Goal: Information Seeking & Learning: Learn about a topic

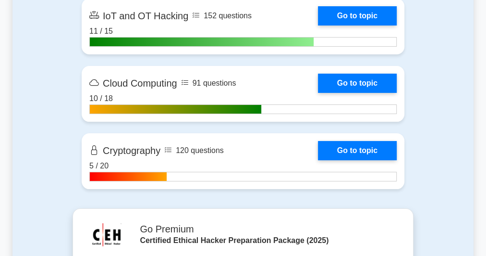
scroll to position [1883, 0]
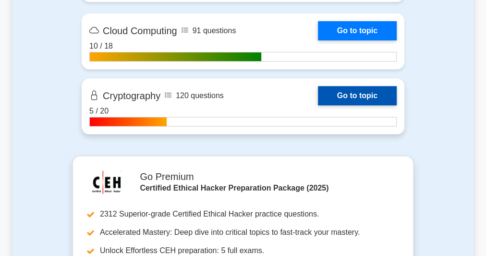
click at [318, 103] on link "Go to topic" at bounding box center [357, 95] width 79 height 19
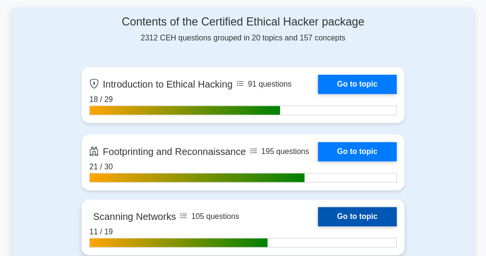
scroll to position [538, 0]
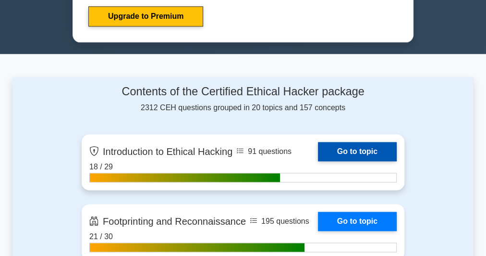
click at [359, 153] on link "Go to topic" at bounding box center [357, 151] width 79 height 19
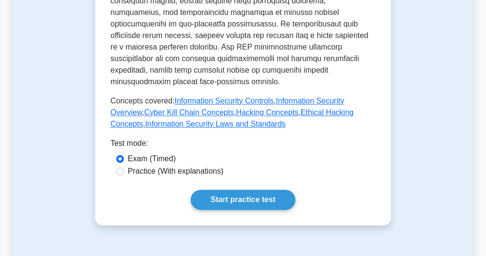
scroll to position [538, 0]
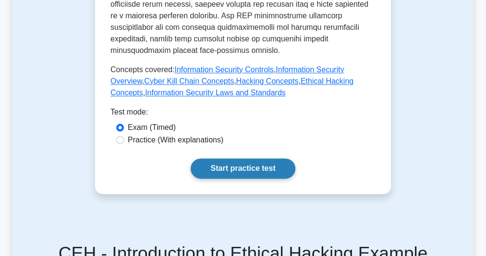
click at [213, 161] on link "Start practice test" at bounding box center [243, 168] width 104 height 20
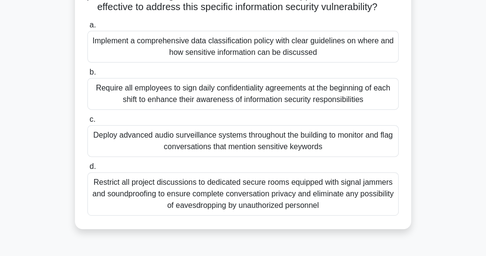
scroll to position [162, 0]
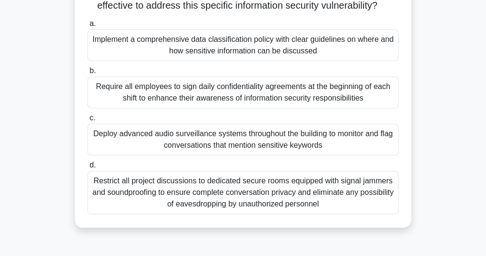
drag, startPoint x: 292, startPoint y: 102, endPoint x: 282, endPoint y: 50, distance: 53.3
click at [282, 50] on div "a. Implement a comprehensive data classification policy with clear guidelines o…" at bounding box center [243, 116] width 323 height 200
click at [282, 50] on div "Implement a comprehensive data classification policy with clear guidelines on w…" at bounding box center [242, 45] width 311 height 32
click at [87, 27] on input "a. Implement a comprehensive data classification policy with clear guidelines o…" at bounding box center [87, 24] width 0 height 6
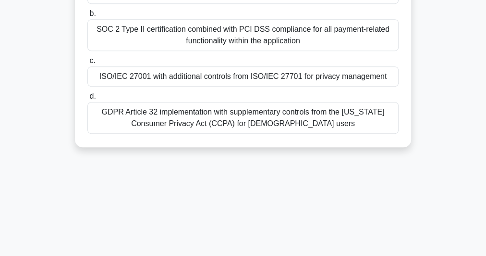
scroll to position [154, 0]
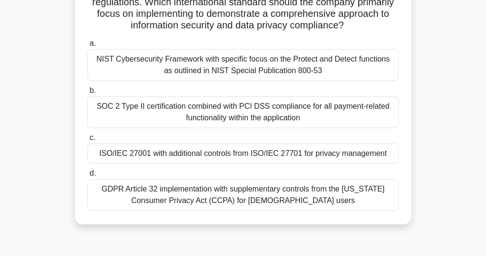
click at [229, 66] on div "NIST Cybersecurity Framework with specific focus on the Protect and Detect func…" at bounding box center [242, 65] width 311 height 32
click at [87, 47] on input "a. NIST Cybersecurity Framework with specific focus on the Protect and Detect f…" at bounding box center [87, 43] width 0 height 6
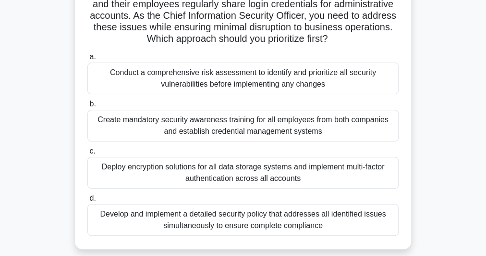
scroll to position [192, 0]
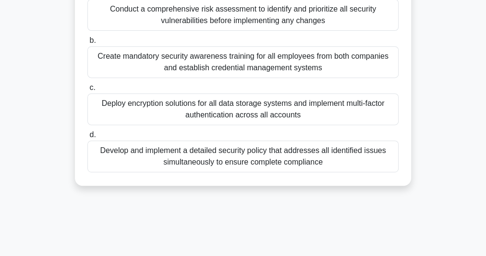
click at [254, 59] on div "Create mandatory security awareness training for all employees from both compan…" at bounding box center [242, 62] width 311 height 32
click at [87, 44] on input "b. Create mandatory security awareness training for all employees from both com…" at bounding box center [87, 40] width 0 height 6
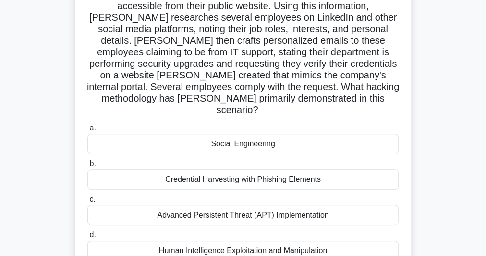
scroll to position [104, 0]
click at [261, 133] on div "Social Engineering" at bounding box center [242, 143] width 311 height 20
click at [87, 131] on input "a. Social Engineering" at bounding box center [87, 127] width 0 height 6
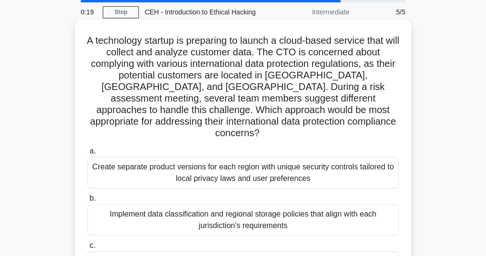
scroll to position [111, 0]
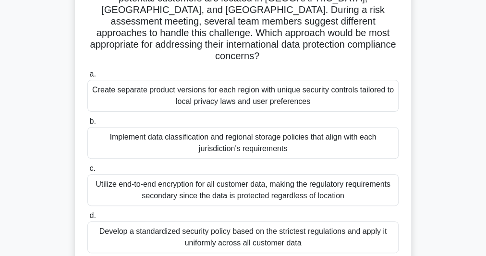
click at [229, 134] on div "Implement data classification and regional storage policies that align with eac…" at bounding box center [242, 143] width 311 height 32
click at [87, 124] on input "b. Implement data classification and regional storage policies that align with …" at bounding box center [87, 121] width 0 height 6
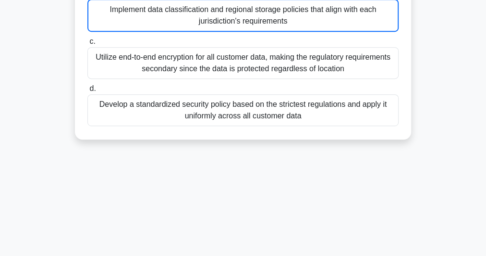
scroll to position [263, 0]
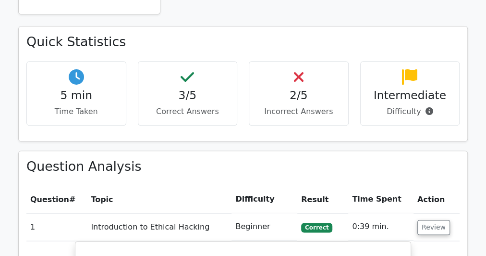
scroll to position [499, 0]
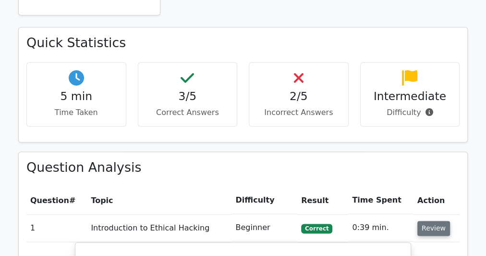
click at [427, 220] on button "Review" at bounding box center [433, 227] width 33 height 15
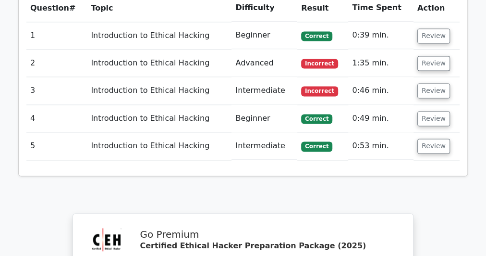
scroll to position [576, 0]
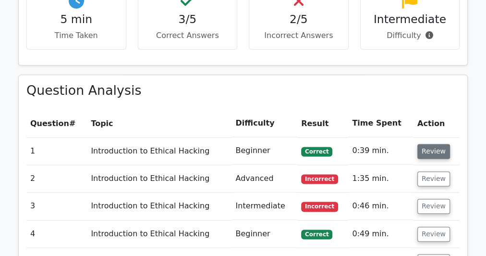
click at [432, 144] on button "Review" at bounding box center [433, 151] width 33 height 15
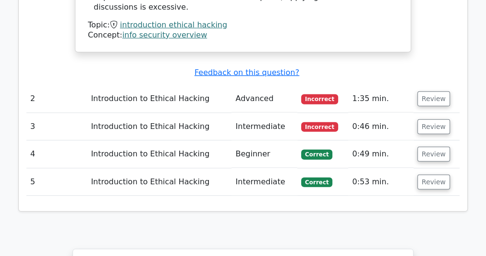
scroll to position [1306, 0]
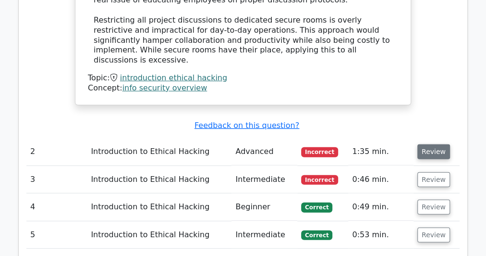
click at [428, 144] on button "Review" at bounding box center [433, 151] width 33 height 15
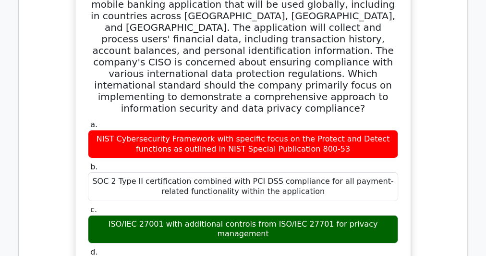
scroll to position [1537, 0]
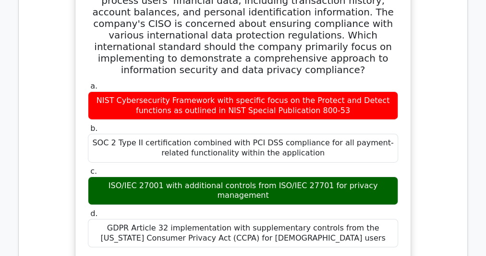
drag, startPoint x: 242, startPoint y: 176, endPoint x: 141, endPoint y: 185, distance: 101.3
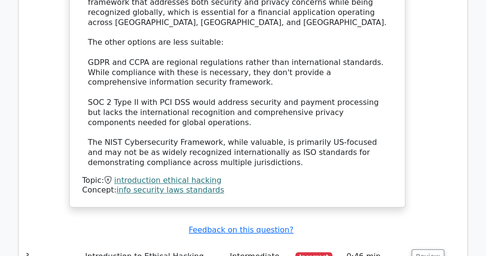
scroll to position [0, 0]
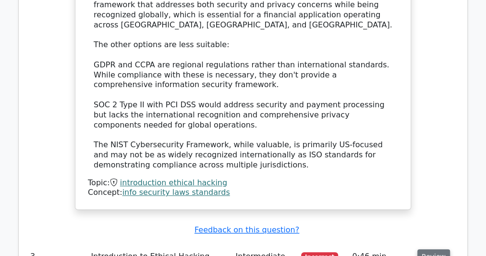
click at [430, 249] on button "Review" at bounding box center [433, 256] width 33 height 15
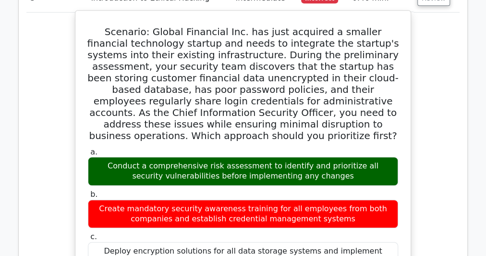
scroll to position [2210, 0]
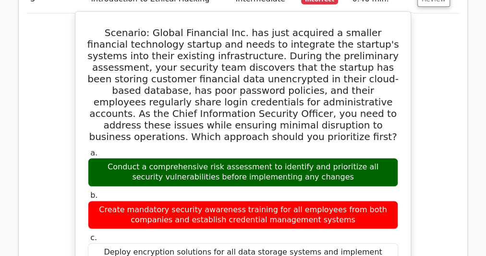
drag, startPoint x: 407, startPoint y: 106, endPoint x: 409, endPoint y: 134, distance: 28.4
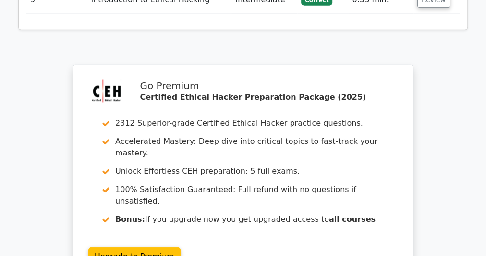
scroll to position [2995, 0]
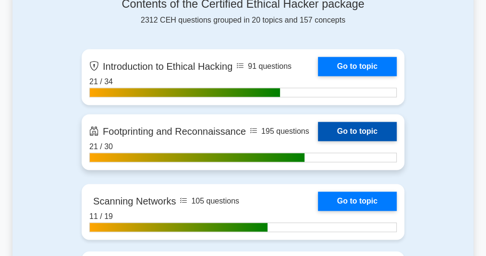
scroll to position [615, 0]
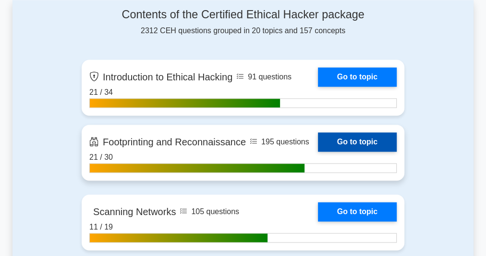
click at [329, 137] on link "Go to topic" at bounding box center [357, 141] width 79 height 19
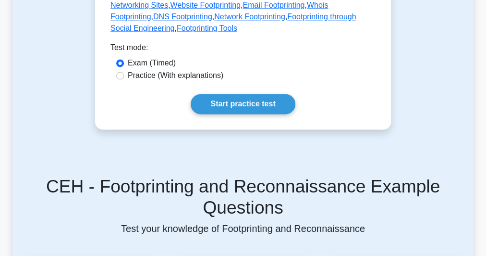
scroll to position [730, 0]
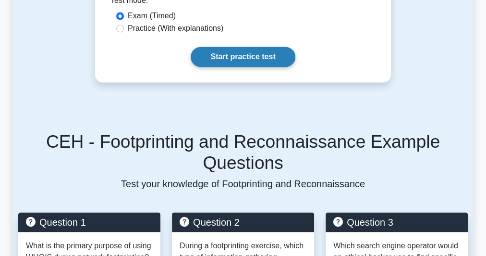
click at [249, 47] on link "Start practice test" at bounding box center [243, 57] width 104 height 20
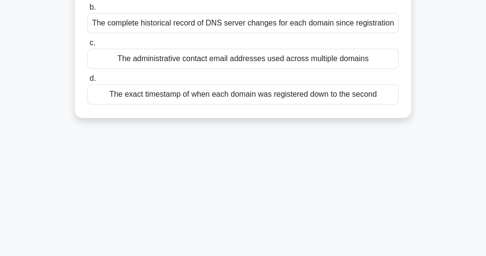
scroll to position [228, 0]
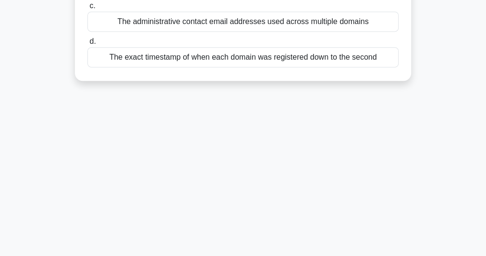
drag, startPoint x: 83, startPoint y: 72, endPoint x: 400, endPoint y: 93, distance: 317.6
copy div "You're conducting a security assessment for an e-commerce client who recently r…"
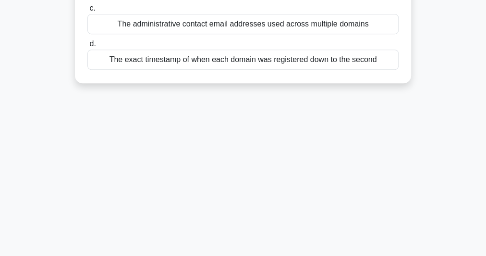
scroll to position [112, 0]
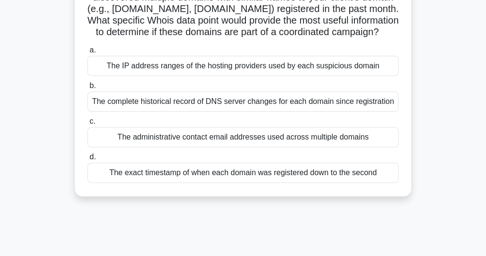
click at [203, 147] on div "The administrative contact email addresses used across multiple domains" at bounding box center [242, 137] width 311 height 20
click at [87, 124] on input "c. The administrative contact email addresses used across multiple domains" at bounding box center [87, 121] width 0 height 6
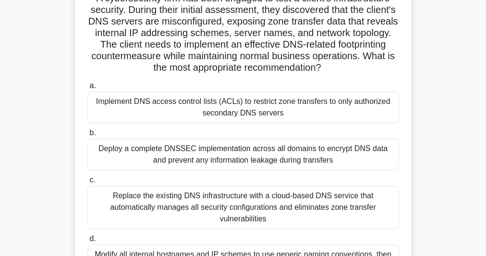
scroll to position [154, 0]
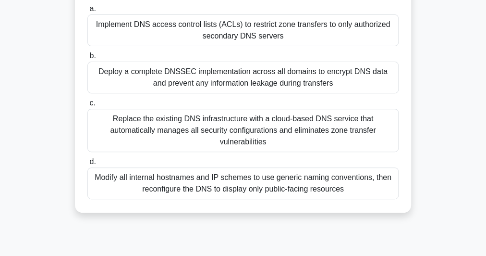
click at [266, 39] on div "Implement DNS access control lists (ACLs) to restrict zone transfers to only au…" at bounding box center [242, 30] width 311 height 32
click at [87, 12] on input "a. Implement DNS access control lists (ACLs) to restrict zone transfers to only…" at bounding box center [87, 9] width 0 height 6
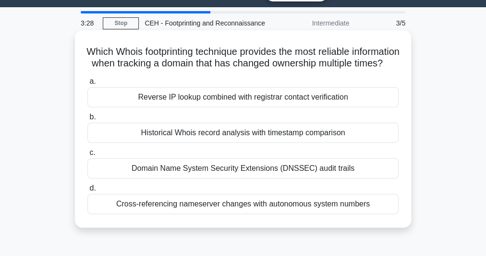
scroll to position [0, 0]
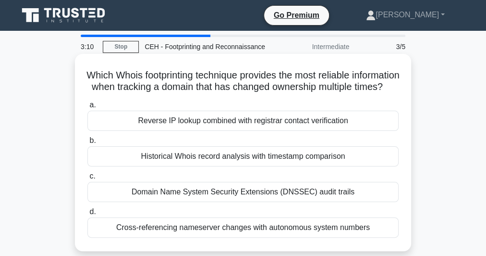
click at [228, 85] on h5 "Which Whois footprinting technique provides the most reliable information when …" at bounding box center [242, 81] width 313 height 24
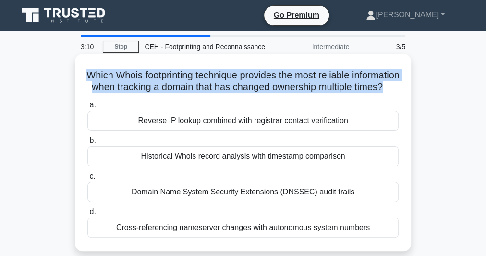
click at [228, 85] on h5 "Which Whois footprinting technique provides the most reliable information when …" at bounding box center [242, 81] width 313 height 24
copy div "Which Whois footprinting technique provides the most reliable information when …"
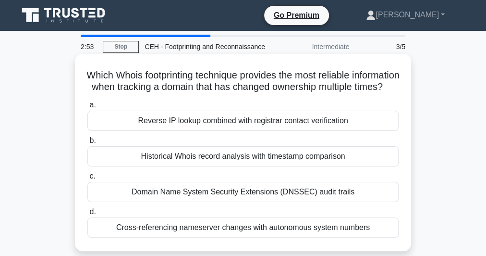
click at [184, 166] on div "Historical Whois record analysis with timestamp comparison" at bounding box center [242, 156] width 311 height 20
click at [87, 144] on input "b. Historical Whois record analysis with timestamp comparison" at bounding box center [87, 140] width 0 height 6
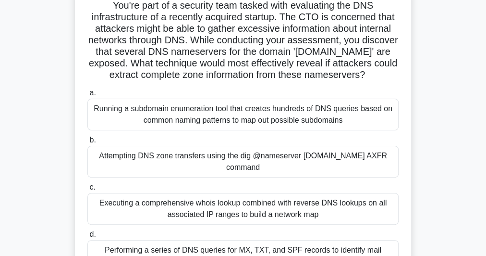
scroll to position [115, 0]
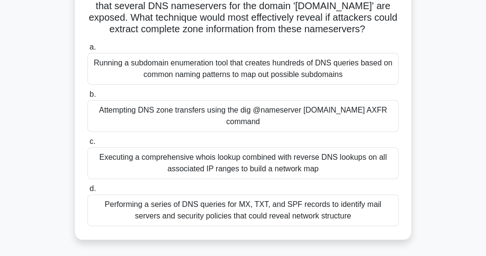
click at [203, 171] on div "Executing a comprehensive whois lookup combined with reverse DNS lookups on all…" at bounding box center [242, 163] width 311 height 32
click at [87, 145] on input "c. Executing a comprehensive whois lookup combined with reverse DNS lookups on …" at bounding box center [87, 141] width 0 height 6
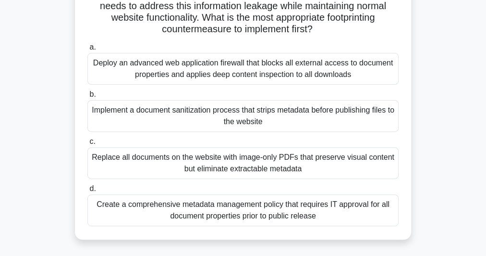
click at [320, 211] on div "Create a comprehensive metadata management policy that requires IT approval for…" at bounding box center [242, 210] width 311 height 32
click at [87, 192] on input "d. Create a comprehensive metadata management policy that requires IT approval …" at bounding box center [87, 188] width 0 height 6
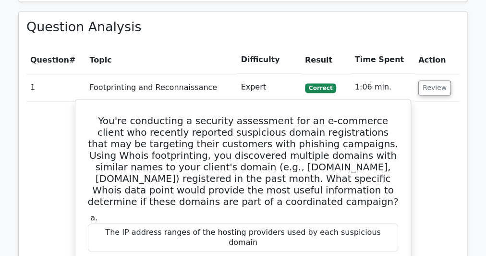
scroll to position [653, 0]
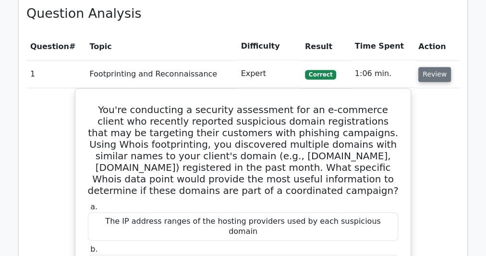
click at [435, 67] on button "Review" at bounding box center [434, 74] width 33 height 15
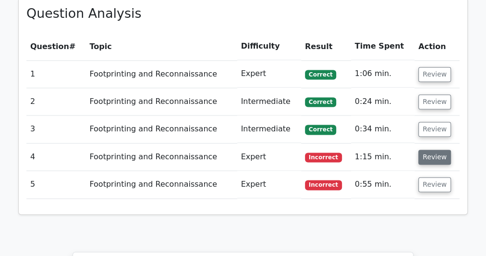
click at [435, 149] on button "Review" at bounding box center [434, 156] width 33 height 15
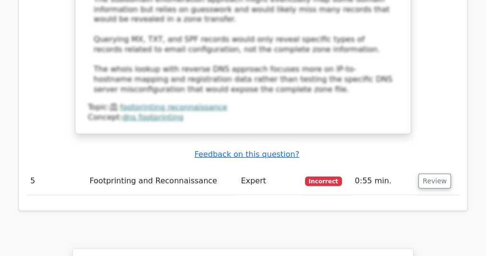
scroll to position [1306, 0]
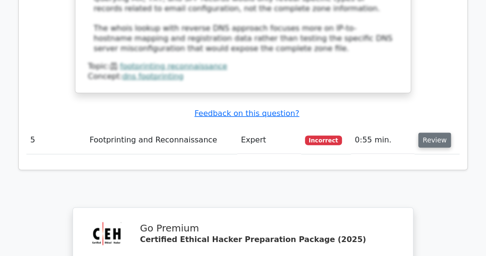
click at [425, 133] on button "Review" at bounding box center [434, 140] width 33 height 15
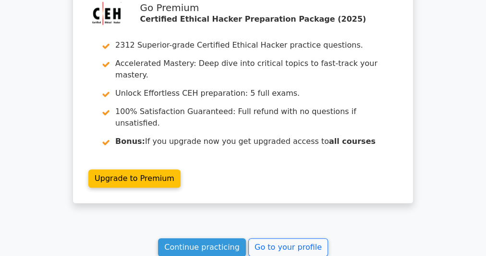
scroll to position [2210, 0]
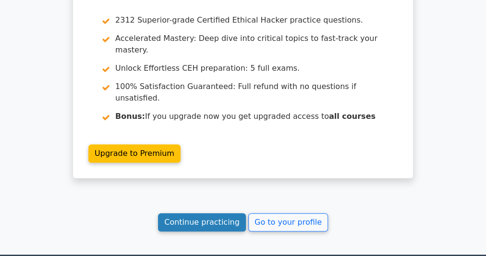
click at [205, 213] on link "Continue practicing" at bounding box center [202, 222] width 88 height 18
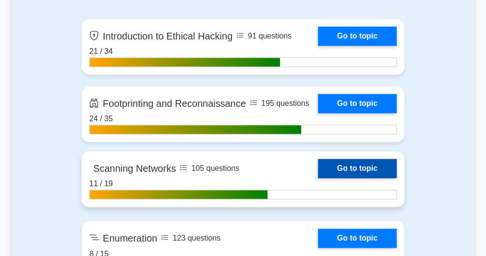
scroll to position [653, 0]
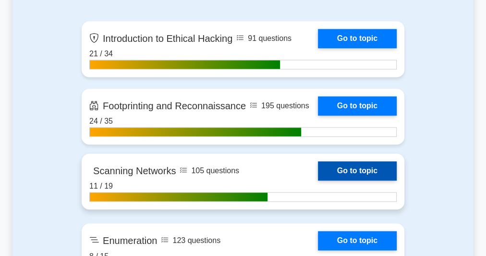
click at [353, 168] on link "Go to topic" at bounding box center [357, 170] width 79 height 19
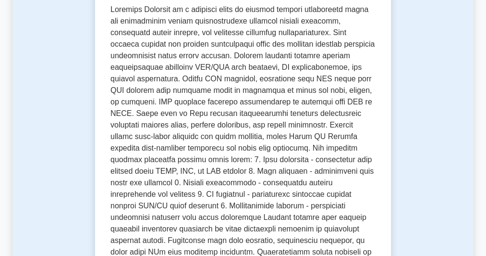
scroll to position [461, 0]
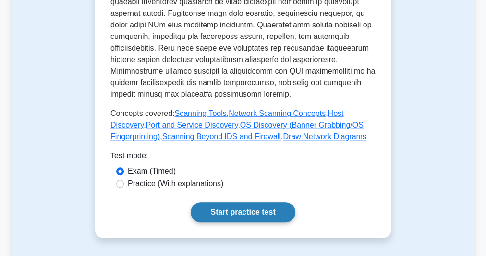
click at [226, 202] on link "Start practice test" at bounding box center [243, 212] width 104 height 20
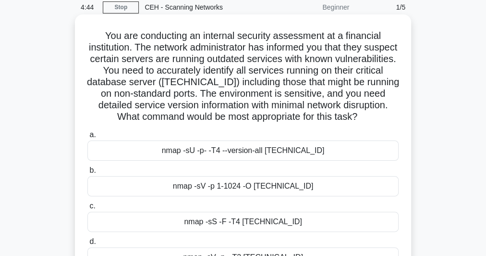
scroll to position [38, 0]
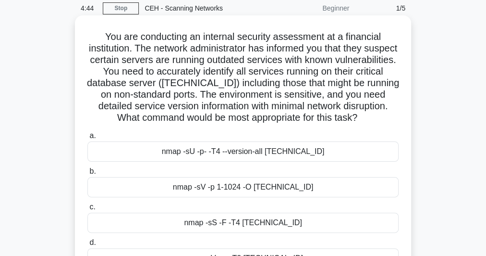
click at [204, 70] on h5 "You are conducting an internal security assessment at a financial institution. …" at bounding box center [242, 77] width 313 height 93
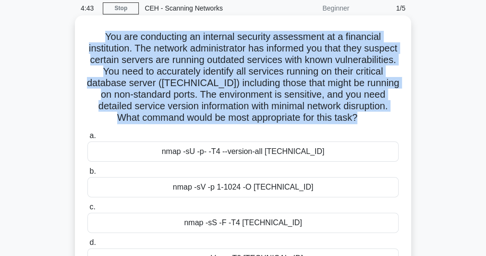
click at [204, 70] on h5 "You are conducting an internal security assessment at a financial institution. …" at bounding box center [242, 77] width 313 height 93
copy div "You are conducting an internal security assessment at a financial institution. …"
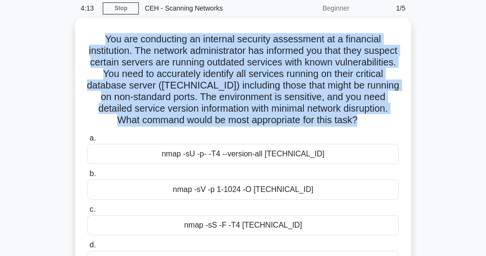
click at [445, 116] on div "You are conducting an internal security assessment at a financial institution. …" at bounding box center [242, 157] width 461 height 278
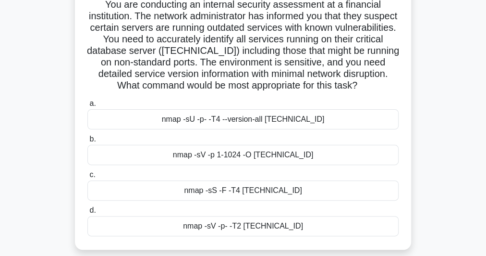
scroll to position [115, 0]
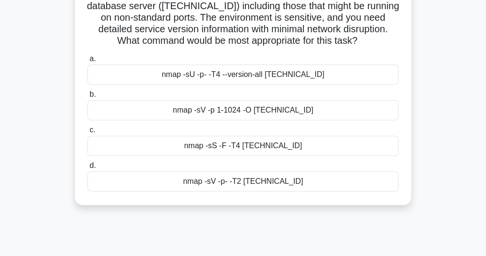
click at [258, 181] on div "nmap -sV -p- -T2 10.0.0.15" at bounding box center [242, 181] width 311 height 20
click at [87, 169] on input "d. nmap -sV -p- -T2 10.0.0.15" at bounding box center [87, 165] width 0 height 6
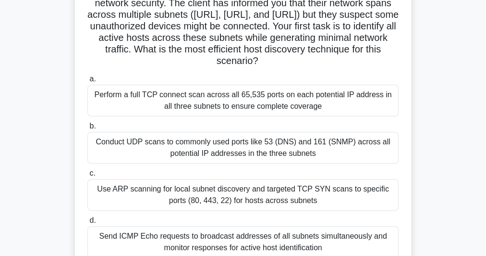
scroll to position [83, 0]
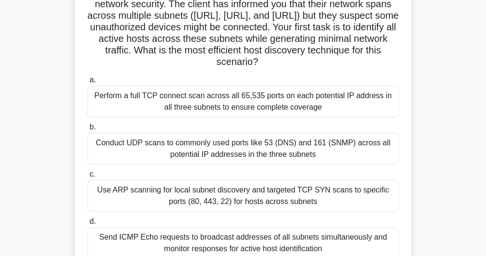
click at [295, 100] on div "Perform a full TCP connect scan across all 65,535 ports on each potential IP ad…" at bounding box center [242, 101] width 311 height 32
click at [87, 83] on input "a. Perform a full TCP connect scan across all 65,535 ports on each potential IP…" at bounding box center [87, 80] width 0 height 6
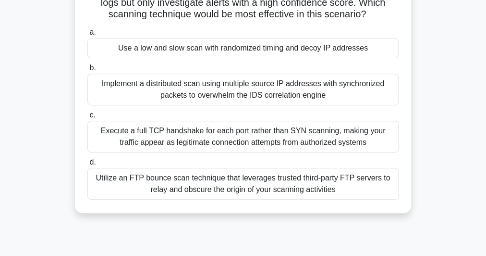
scroll to position [115, 0]
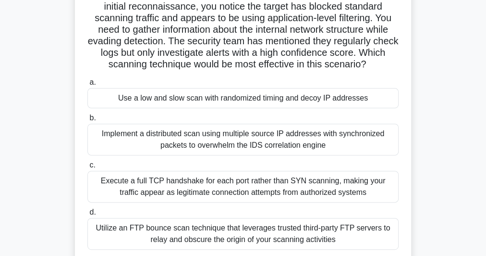
click at [214, 185] on div "Execute a full TCP handshake for each port rather than SYN scanning, making you…" at bounding box center [242, 186] width 311 height 32
click at [87, 168] on input "c. Execute a full TCP handshake for each port rather than SYN scanning, making …" at bounding box center [87, 165] width 0 height 6
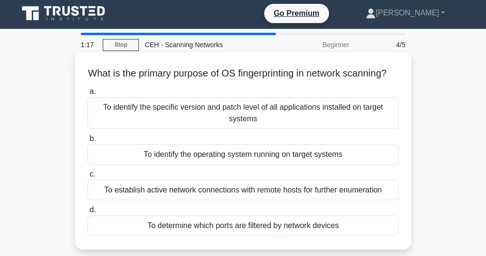
scroll to position [0, 0]
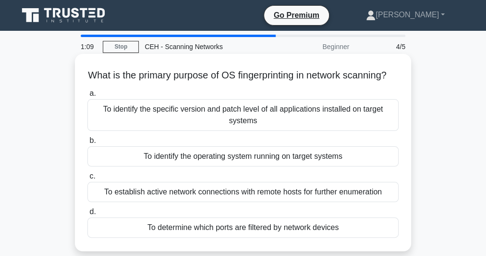
click at [245, 76] on h5 "What is the primary purpose of OS fingerprinting in network scanning? .spinner_…" at bounding box center [242, 75] width 313 height 12
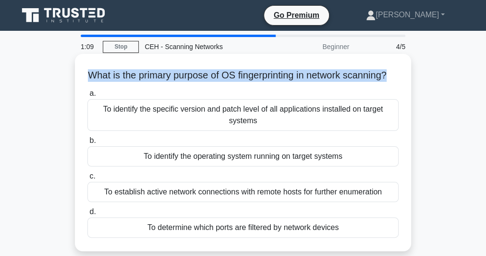
click at [245, 76] on h5 "What is the primary purpose of OS fingerprinting in network scanning? .spinner_…" at bounding box center [242, 75] width 313 height 12
copy div "What is the primary purpose of OS fingerprinting in network scanning? .spinner_…"
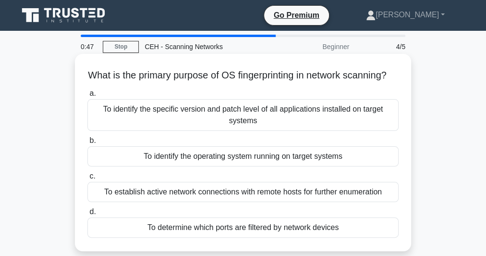
click at [228, 130] on div "To identify the specific version and patch level of all applications installed …" at bounding box center [242, 115] width 311 height 32
click at [87, 97] on input "a. To identify the specific version and patch level of all applications install…" at bounding box center [87, 93] width 0 height 6
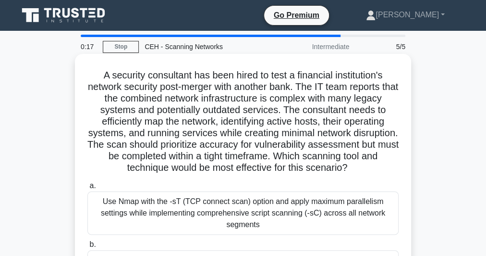
click at [152, 98] on h5 "A security consultant has been hired to test a financial institution's network …" at bounding box center [242, 121] width 313 height 105
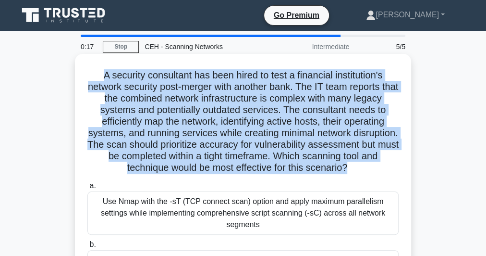
click at [152, 98] on h5 "A security consultant has been hired to test a financial institution's network …" at bounding box center [242, 121] width 313 height 105
copy div "A security consultant has been hired to test a financial institution's network …"
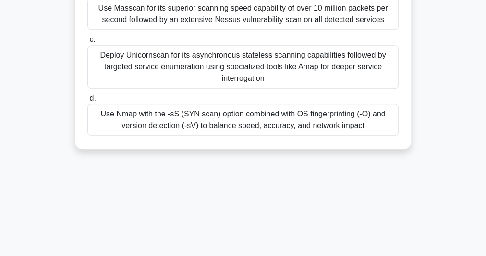
scroll to position [263, 0]
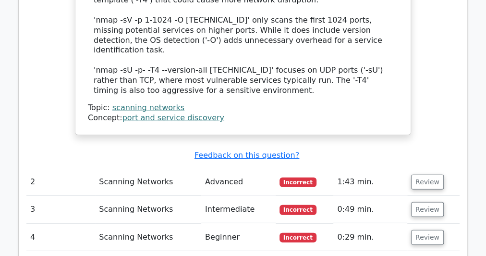
scroll to position [1229, 0]
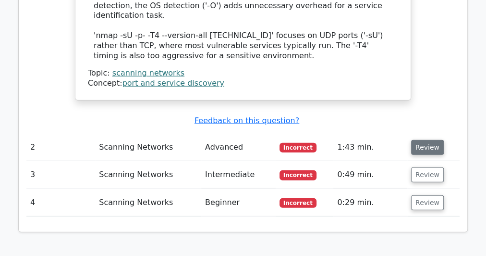
click at [438, 140] on button "Review" at bounding box center [427, 147] width 33 height 15
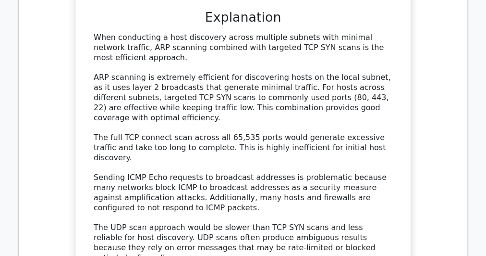
scroll to position [1834, 0]
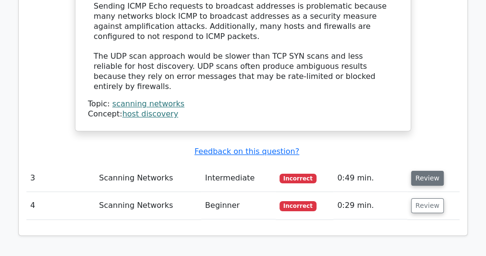
click at [423, 170] on button "Review" at bounding box center [427, 177] width 33 height 15
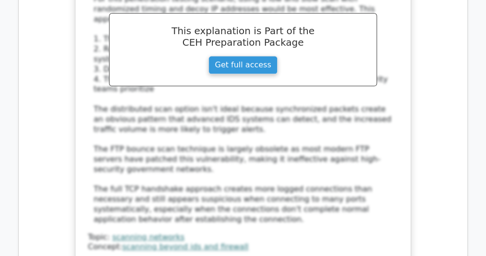
scroll to position [2542, 0]
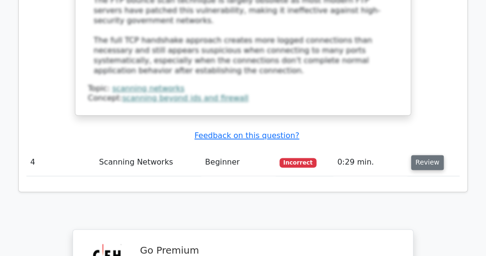
click at [428, 155] on button "Review" at bounding box center [427, 162] width 33 height 15
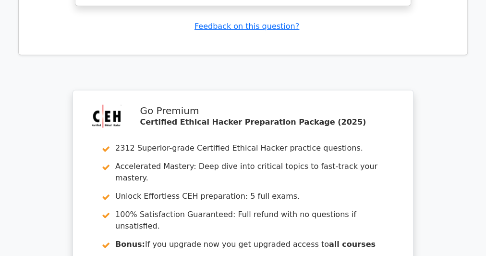
scroll to position [3190, 0]
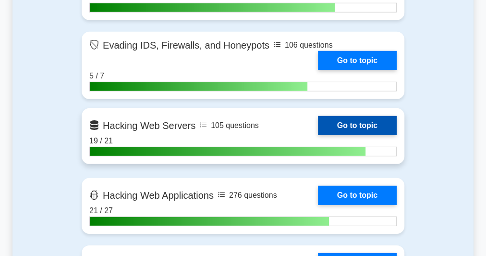
scroll to position [1383, 0]
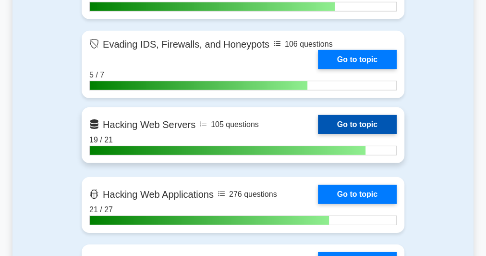
click at [346, 117] on link "Go to topic" at bounding box center [357, 124] width 79 height 19
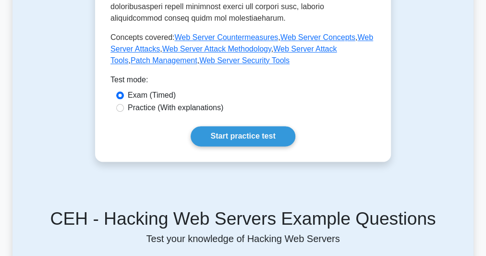
scroll to position [653, 0]
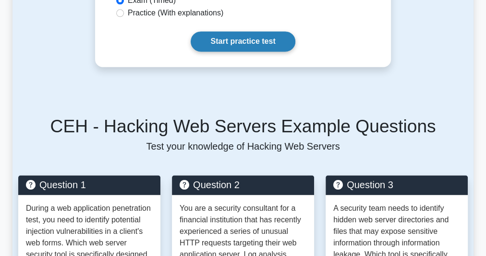
click at [240, 31] on link "Start practice test" at bounding box center [243, 41] width 104 height 20
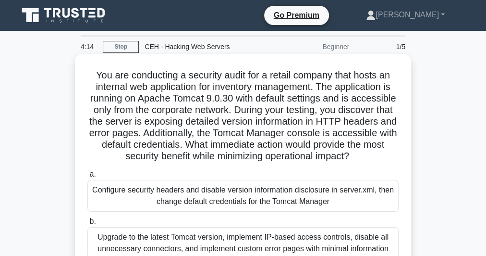
click at [250, 122] on h5 "You are conducting a security audit for a retail company that hosts an internal…" at bounding box center [242, 115] width 313 height 93
click at [249, 122] on h5 "You are conducting a security audit for a retail company that hosts an internal…" at bounding box center [242, 115] width 313 height 93
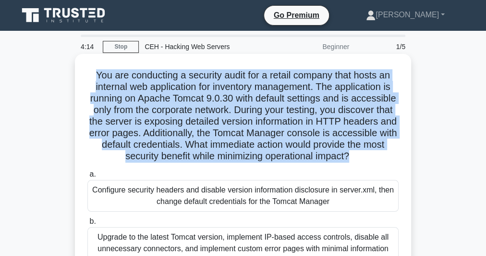
click at [249, 122] on h5 "You are conducting a security audit for a retail company that hosts an internal…" at bounding box center [242, 115] width 313 height 93
copy div "You are conducting a security audit for a retail company that hosts an internal…"
click at [276, 107] on h5 "You are conducting a security audit for a retail company that hosts an internal…" at bounding box center [242, 115] width 313 height 93
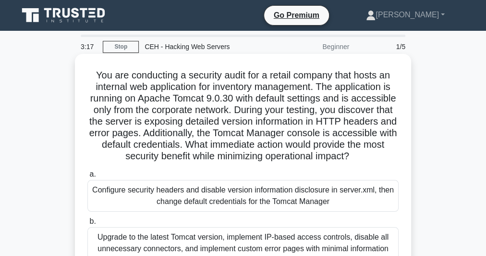
scroll to position [154, 0]
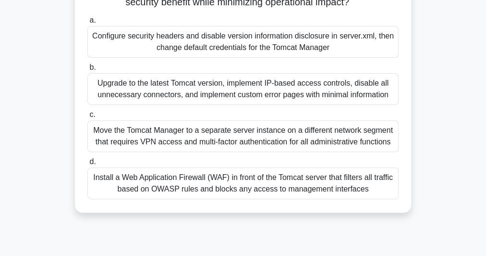
click at [267, 43] on div "Configure security headers and disable version information disclosure in server…" at bounding box center [242, 42] width 311 height 32
click at [87, 24] on input "a. Configure security headers and disable version information disclosure in ser…" at bounding box center [87, 20] width 0 height 6
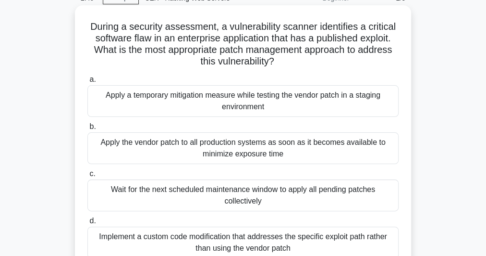
scroll to position [77, 0]
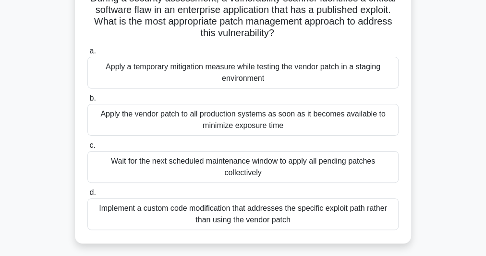
click at [186, 219] on div "Implement a custom code modification that addresses the specific exploit path r…" at bounding box center [242, 214] width 311 height 32
click at [87, 195] on input "d. Implement a custom code modification that addresses the specific exploit pat…" at bounding box center [87, 192] width 0 height 6
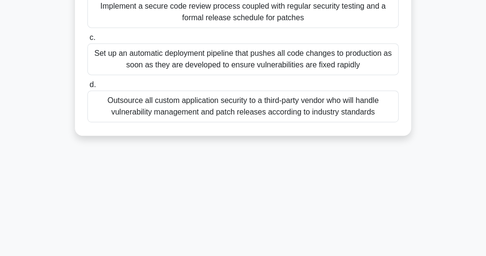
scroll to position [0, 0]
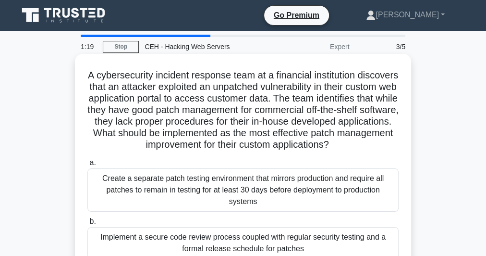
click at [215, 103] on h5 "A cybersecurity incident response team at a financial institution discovers tha…" at bounding box center [242, 110] width 313 height 82
click at [216, 100] on h5 "A cybersecurity incident response team at a financial institution discovers tha…" at bounding box center [242, 110] width 313 height 82
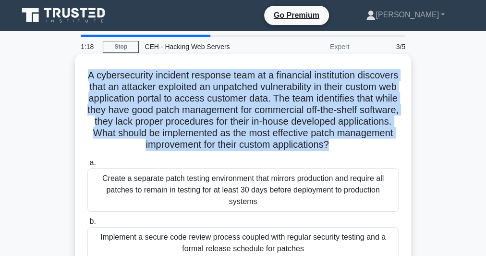
click at [216, 100] on h5 "A cybersecurity incident response team at a financial institution discovers tha…" at bounding box center [242, 110] width 313 height 82
copy div "A cybersecurity incident response team at a financial institution discovers tha…"
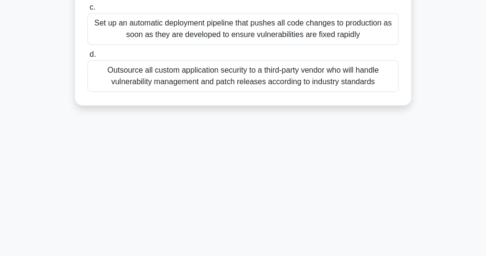
scroll to position [71, 0]
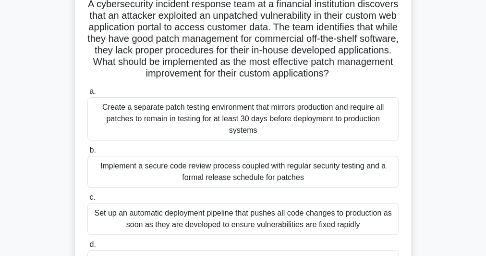
click at [197, 230] on div "Set up an automatic deployment pipeline that pushes all code changes to product…" at bounding box center [242, 219] width 311 height 32
click at [87, 200] on input "c. Set up an automatic deployment pipeline that pushes all code changes to prod…" at bounding box center [87, 197] width 0 height 6
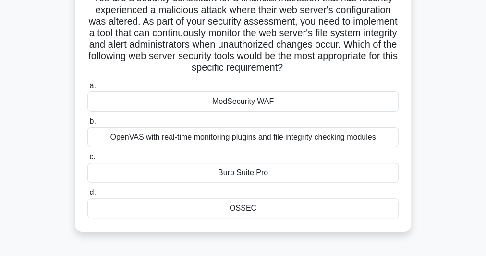
scroll to position [0, 0]
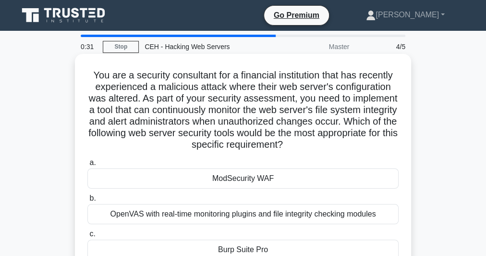
click at [235, 107] on h5 "You are a security consultant for a financial institution that has recently exp…" at bounding box center [242, 110] width 313 height 82
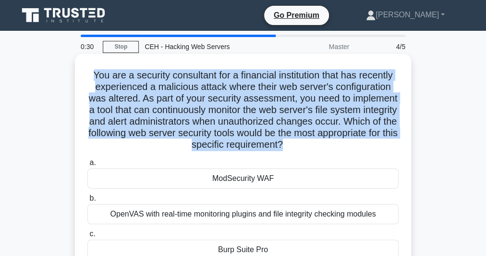
click at [235, 107] on h5 "You are a security consultant for a financial institution that has recently exp…" at bounding box center [242, 110] width 313 height 82
copy div "You are a security consultant for a financial institution that has recently exp…"
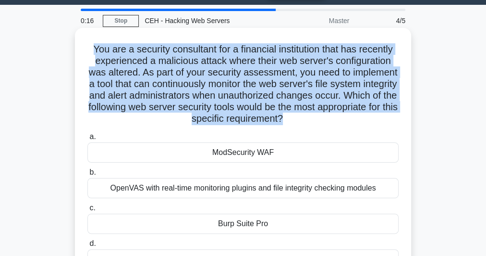
scroll to position [38, 0]
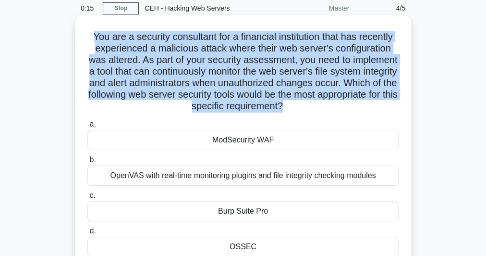
drag, startPoint x: 167, startPoint y: 143, endPoint x: 266, endPoint y: 247, distance: 143.7
click at [266, 247] on div "a. ModSecurity WAF b. OpenVAS with real-time monitoring plugins and file integr…" at bounding box center [243, 187] width 323 height 142
copy div "ModSecurity WAF b. OpenVAS with real-time monitoring plugins and file integrity…"
click at [220, 248] on div "OSSEC" at bounding box center [242, 246] width 311 height 20
click at [87, 234] on input "d. OSSEC" at bounding box center [87, 231] width 0 height 6
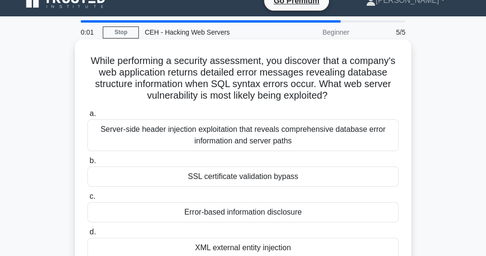
scroll to position [0, 0]
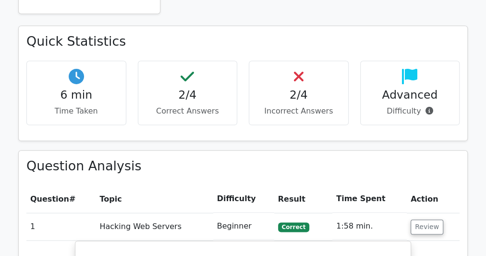
scroll to position [576, 0]
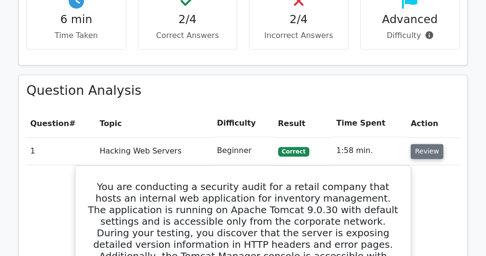
click at [426, 144] on button "Review" at bounding box center [427, 151] width 33 height 15
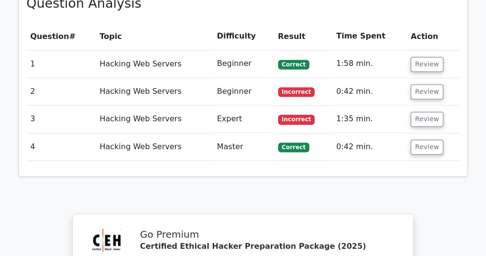
scroll to position [615, 0]
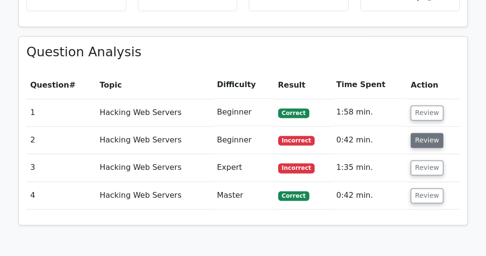
click at [418, 133] on button "Review" at bounding box center [427, 140] width 33 height 15
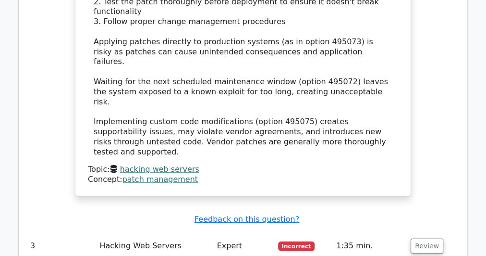
scroll to position [1153, 0]
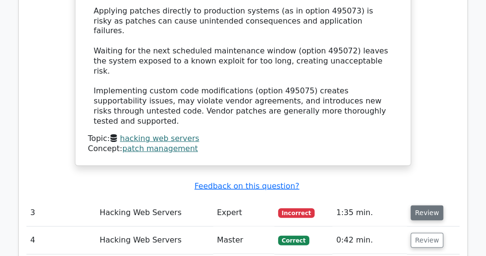
click at [428, 205] on button "Review" at bounding box center [427, 212] width 33 height 15
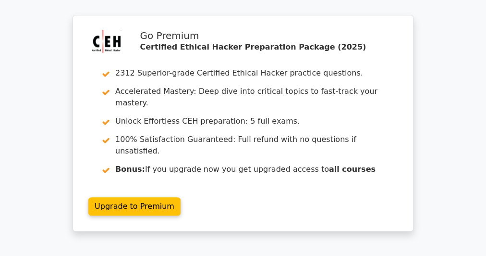
scroll to position [2128, 0]
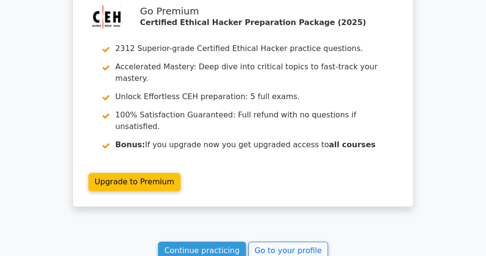
click at [215, 241] on link "Continue practicing" at bounding box center [202, 250] width 88 height 18
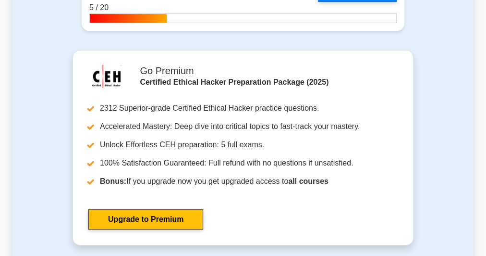
scroll to position [2113, 0]
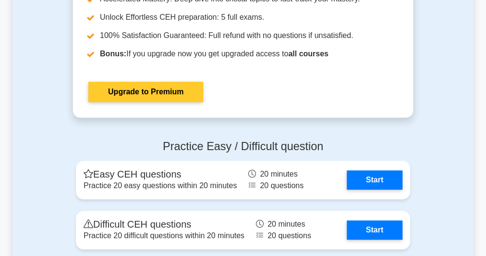
click at [142, 85] on link "Upgrade to Premium" at bounding box center [145, 92] width 115 height 20
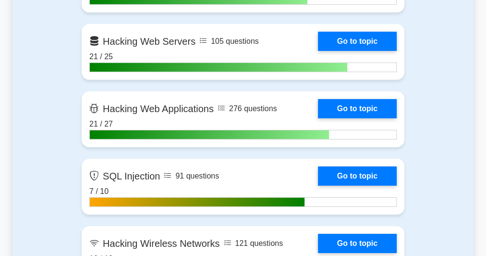
scroll to position [1416, 0]
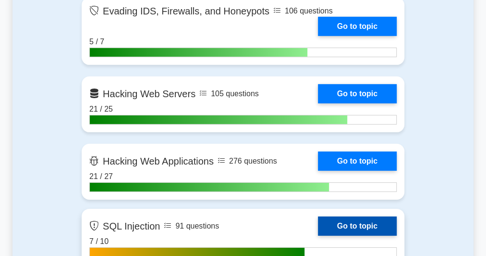
click at [340, 216] on link "Go to topic" at bounding box center [357, 225] width 79 height 19
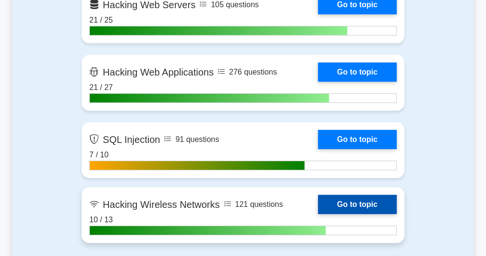
scroll to position [1532, 0]
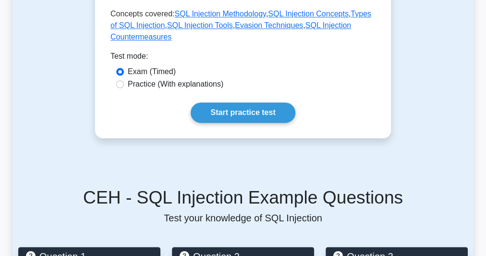
scroll to position [499, 0]
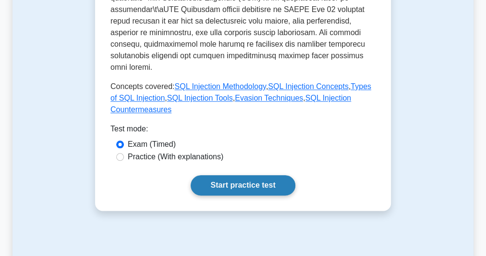
click at [228, 175] on link "Start practice test" at bounding box center [243, 185] width 104 height 20
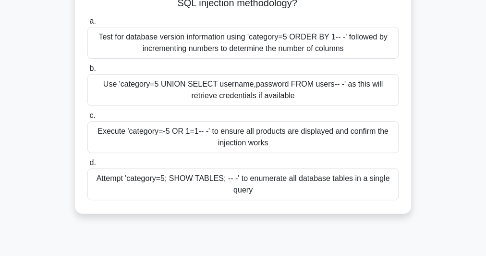
scroll to position [154, 0]
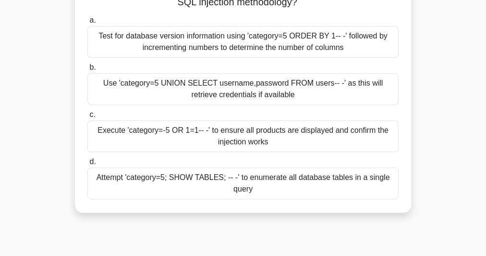
click at [254, 145] on div "Execute 'category=-5 OR 1=1-- -' to ensure all products are displayed and confi…" at bounding box center [242, 136] width 311 height 32
click at [87, 118] on input "c. Execute 'category=-5 OR 1=1-- -' to ensure all products are displayed and co…" at bounding box center [87, 114] width 0 height 6
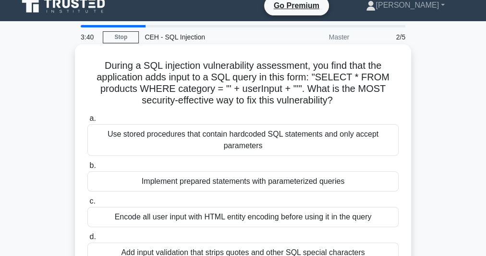
scroll to position [0, 0]
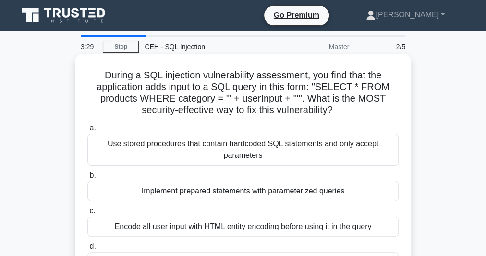
click at [239, 95] on h5 "During a SQL injection vulnerability assessment, you find that the application …" at bounding box center [242, 92] width 313 height 47
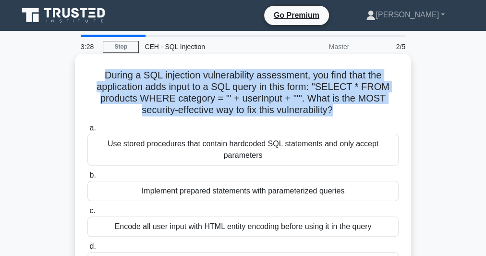
click at [239, 95] on h5 "During a SQL injection vulnerability assessment, you find that the application …" at bounding box center [242, 92] width 313 height 47
copy div "During a SQL injection vulnerability assessment, you find that the application …"
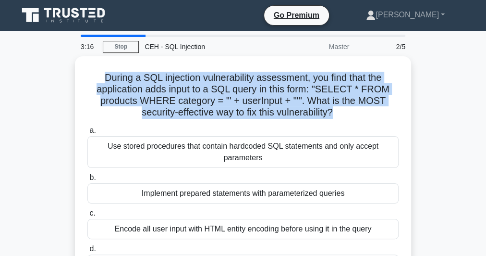
click at [455, 87] on div "During a SQL injection vulnerability assessment, you find that the application …" at bounding box center [242, 177] width 461 height 243
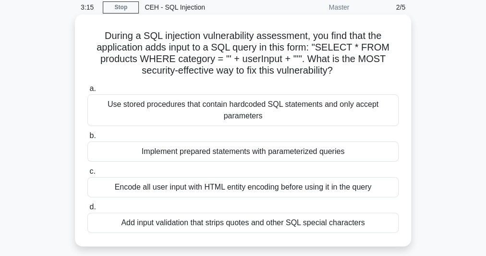
scroll to position [77, 0]
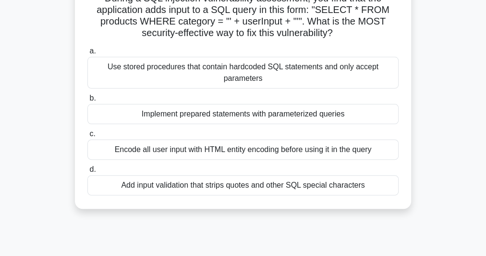
drag, startPoint x: 101, startPoint y: 69, endPoint x: 376, endPoint y: 197, distance: 302.7
click at [376, 197] on div "During a SQL injection vulnerability assessment, you find that the application …" at bounding box center [243, 93] width 329 height 224
copy div "Use stored procedures that contain hardcoded SQL statements and only accept par…"
click at [219, 76] on div "Use stored procedures that contain hardcoded SQL statements and only accept par…" at bounding box center [242, 73] width 311 height 32
click at [87, 54] on input "a. Use stored procedures that contain hardcoded SQL statements and only accept …" at bounding box center [87, 51] width 0 height 6
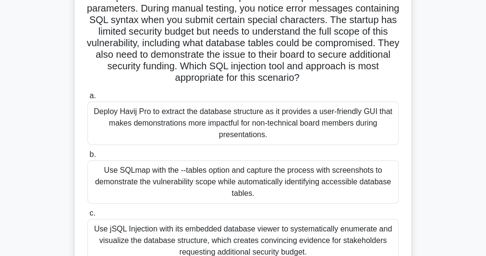
scroll to position [0, 0]
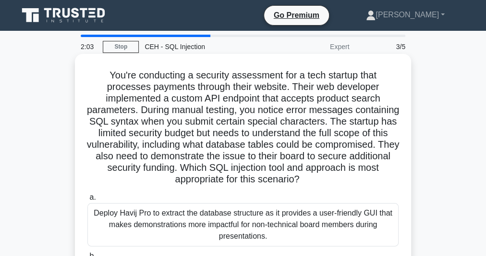
click at [256, 100] on h5 "You're conducting a security assessment for a tech startup that processes payme…" at bounding box center [242, 127] width 313 height 116
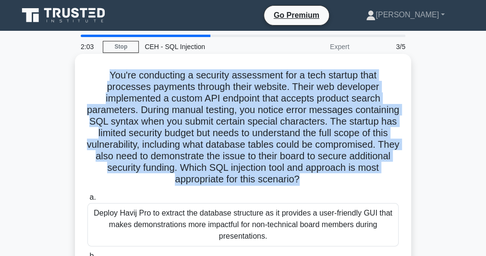
click at [256, 100] on h5 "You're conducting a security assessment for a tech startup that processes payme…" at bounding box center [242, 127] width 313 height 116
copy div "You're conducting a security assessment for a tech startup that processes payme…"
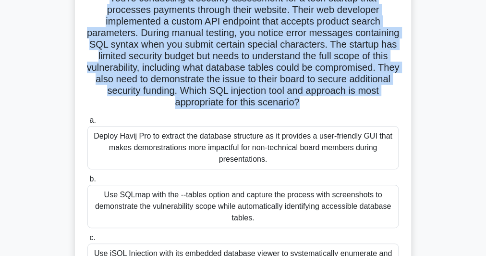
scroll to position [154, 0]
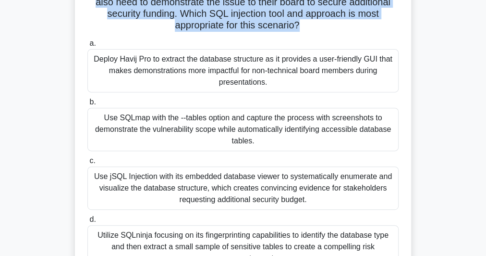
click at [260, 132] on div "Use SQLmap with the --tables option and capture the process with screenshots to…" at bounding box center [242, 129] width 311 height 43
click at [87, 105] on input "b. Use SQLmap with the --tables option and capture the process with screenshots…" at bounding box center [87, 102] width 0 height 6
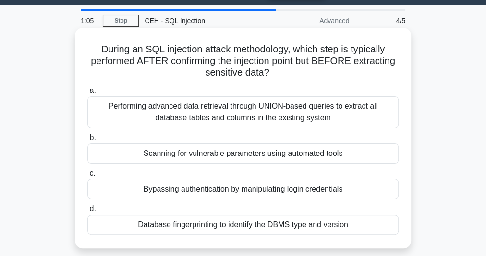
scroll to position [38, 0]
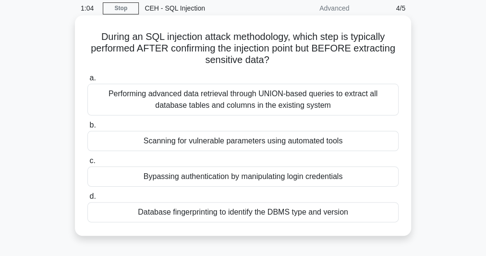
click at [257, 175] on div "Bypassing authentication by manipulating login credentials" at bounding box center [242, 176] width 311 height 20
click at [87, 164] on input "c. Bypassing authentication by manipulating login credentials" at bounding box center [87, 161] width 0 height 6
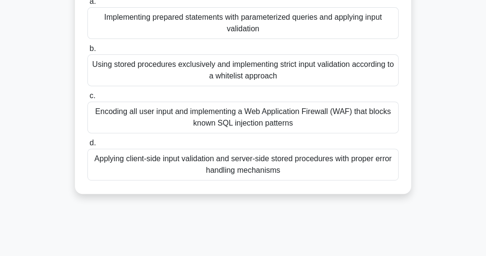
scroll to position [154, 0]
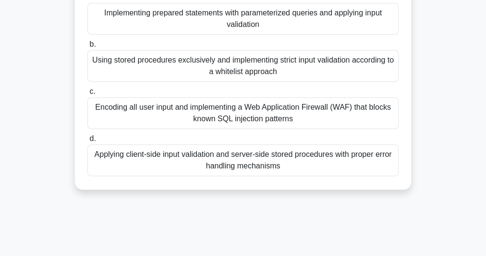
click at [304, 35] on div "Implementing prepared statements with parameterized queries and applying input …" at bounding box center [242, 19] width 311 height 32
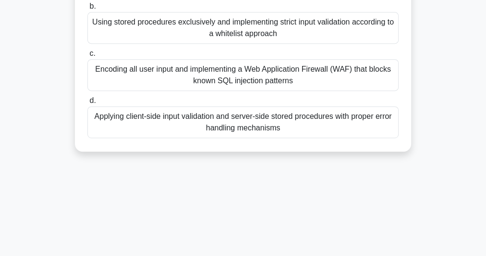
scroll to position [263, 0]
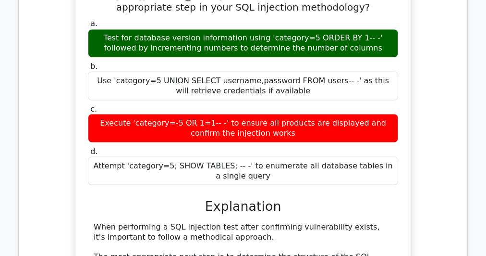
scroll to position [615, 0]
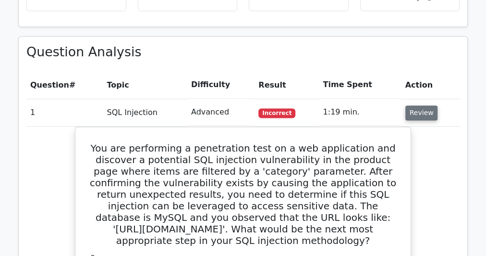
click at [420, 105] on button "Review" at bounding box center [421, 112] width 33 height 15
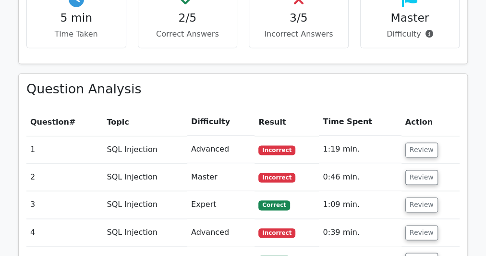
scroll to position [576, 0]
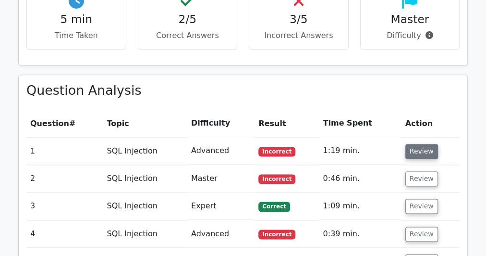
click at [422, 144] on button "Review" at bounding box center [421, 151] width 33 height 15
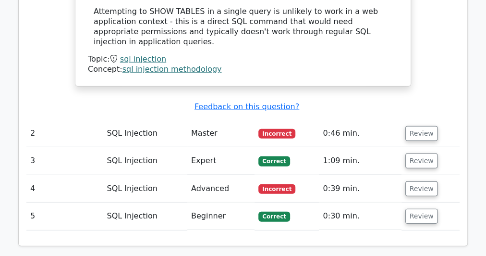
scroll to position [1306, 0]
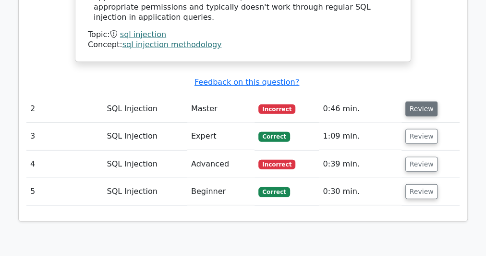
click at [410, 101] on button "Review" at bounding box center [421, 108] width 33 height 15
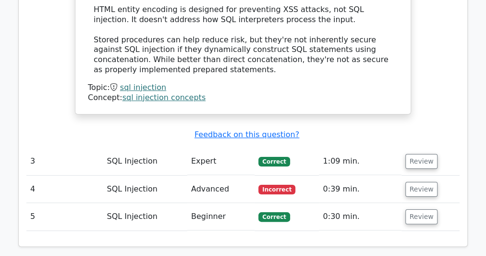
scroll to position [1883, 0]
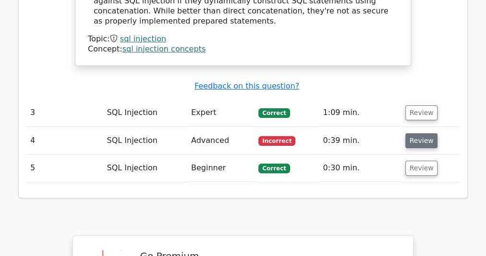
click at [418, 133] on button "Review" at bounding box center [421, 140] width 33 height 15
click at [423, 133] on button "Review" at bounding box center [421, 140] width 33 height 15
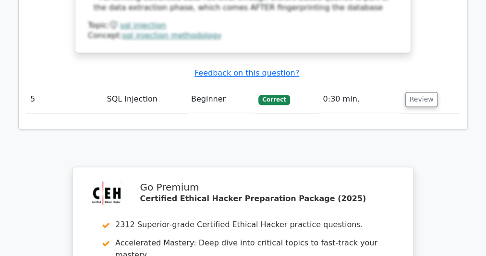
scroll to position [2574, 0]
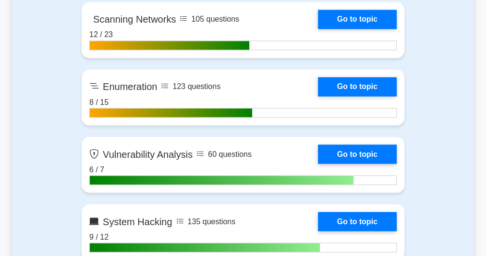
scroll to position [884, 0]
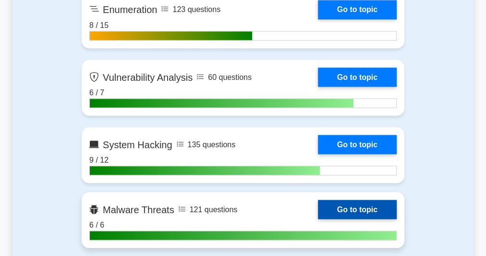
click at [356, 205] on link "Go to topic" at bounding box center [357, 208] width 79 height 19
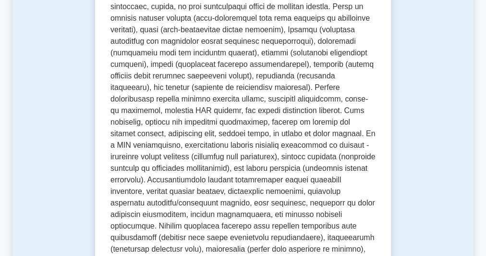
scroll to position [188, 0]
